Goal: Task Accomplishment & Management: Complete application form

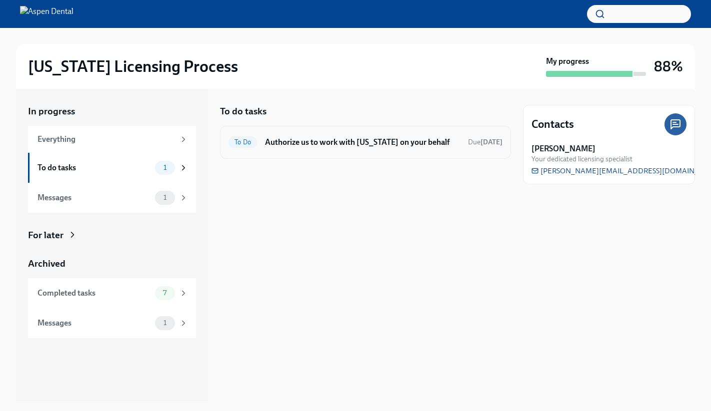
click at [339, 148] on div "To Do Authorize us to work with [US_STATE] on your behalf Due [DATE]" at bounding box center [365, 142] width 274 height 16
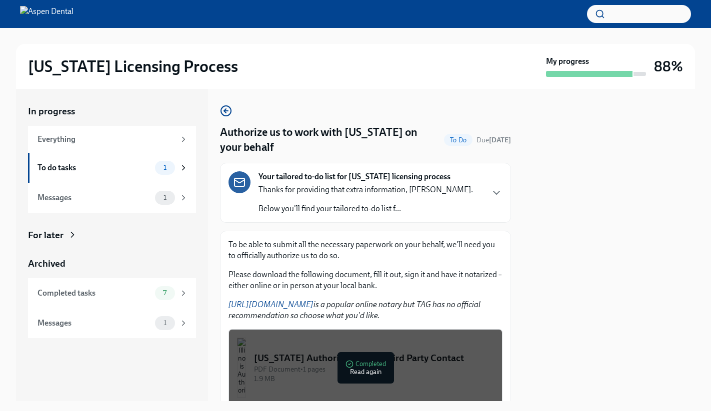
scroll to position [73, 0]
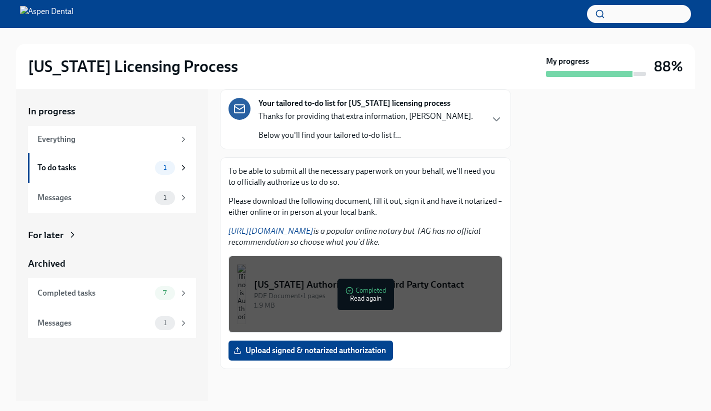
click at [568, 266] on div at bounding box center [609, 245] width 172 height 312
click at [328, 352] on span "Upload signed & notarized authorization" at bounding box center [310, 351] width 150 height 10
click at [0, 0] on input "Upload signed & notarized authorization" at bounding box center [0, 0] width 0 height 0
click at [124, 167] on div "To do tasks" at bounding box center [93, 167] width 113 height 11
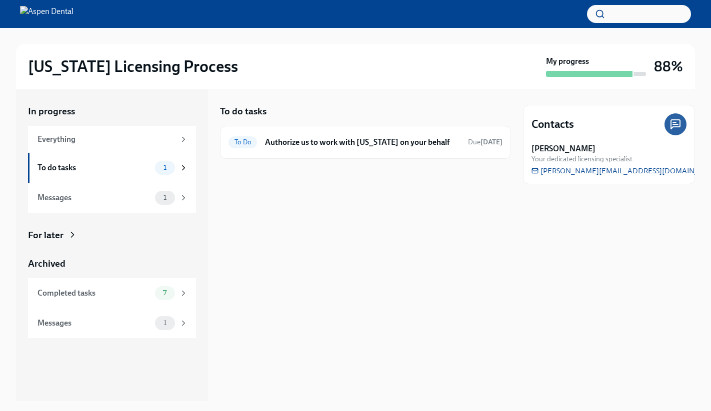
click at [124, 167] on div "To do tasks" at bounding box center [93, 167] width 113 height 11
click at [151, 166] on div "To do tasks 1" at bounding box center [112, 168] width 150 height 14
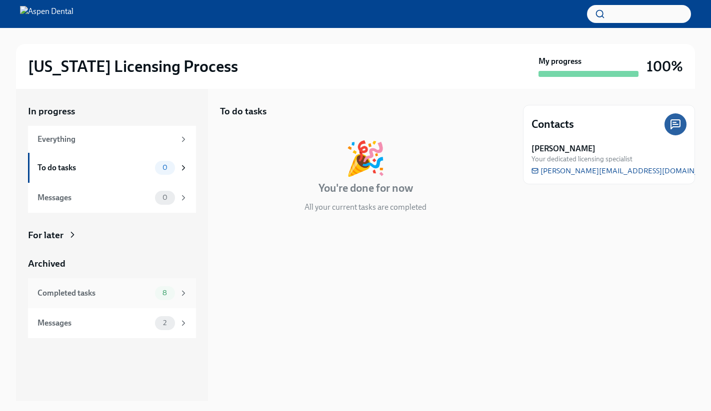
click at [118, 291] on div "Completed tasks" at bounding box center [93, 293] width 113 height 11
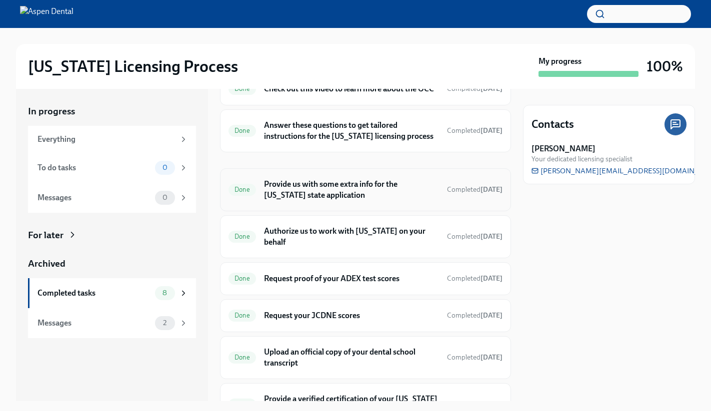
scroll to position [110, 0]
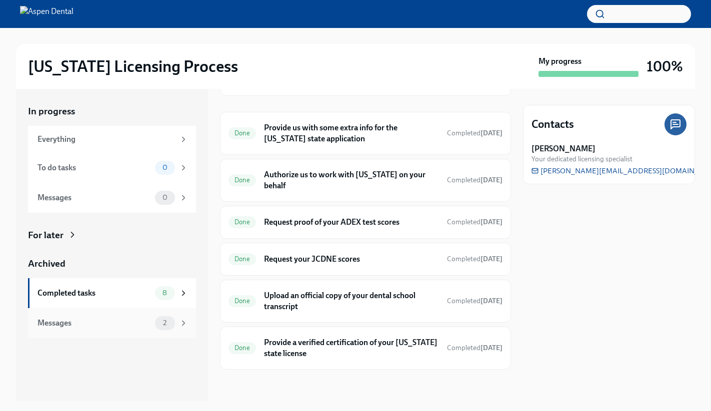
click at [140, 323] on div "Messages" at bounding box center [93, 323] width 113 height 11
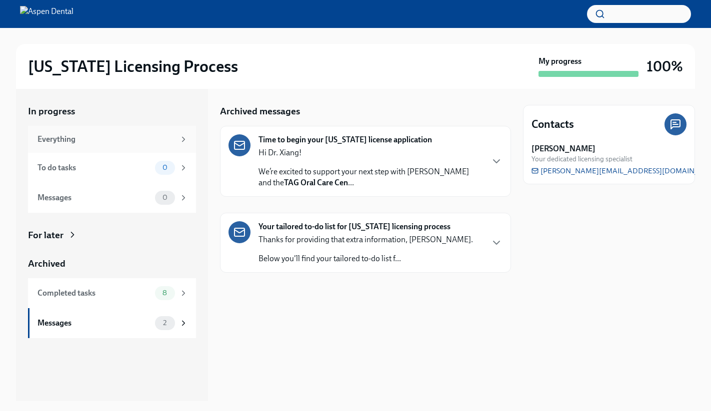
click at [110, 134] on div "Everything" at bounding box center [105, 139] width 137 height 11
